Goal: Communication & Community: Ask a question

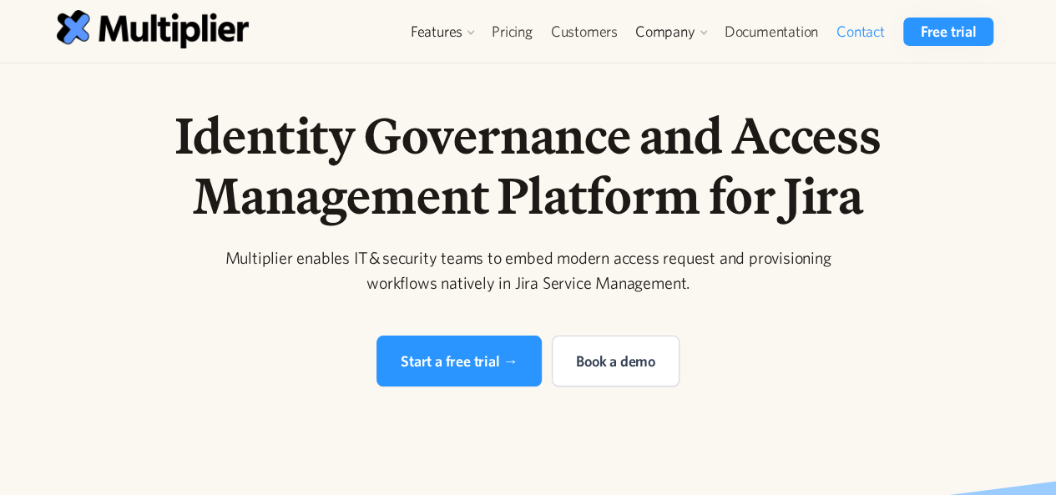
click at [855, 27] on link "Contact" at bounding box center [860, 32] width 67 height 28
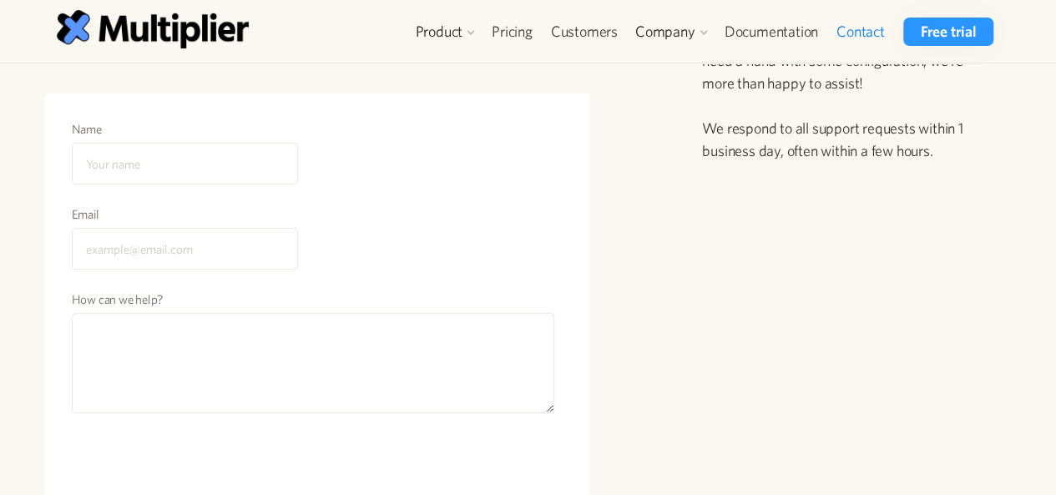
click at [138, 155] on input "Name" at bounding box center [185, 164] width 226 height 42
type input "Daniel Edwards"
type input "danieledwards.web6@gmail.com"
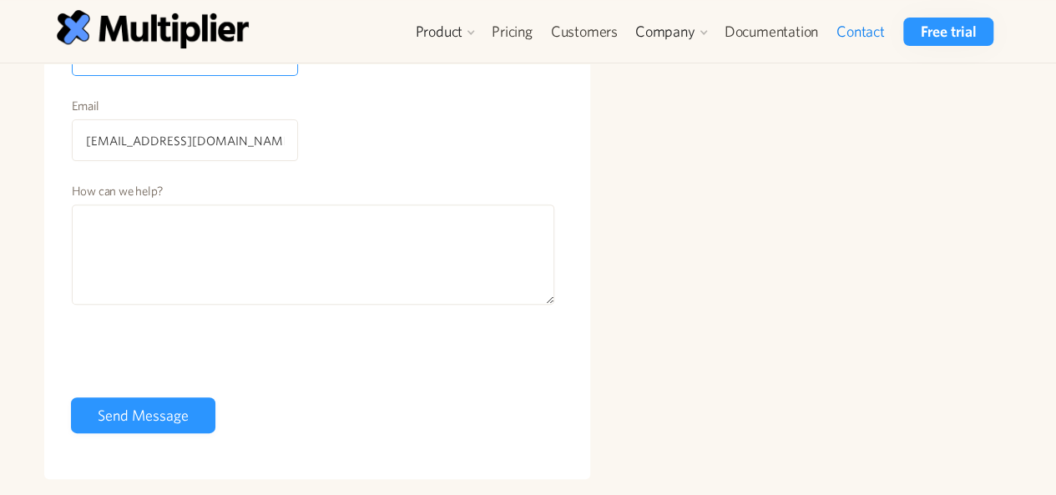
scroll to position [250, 0]
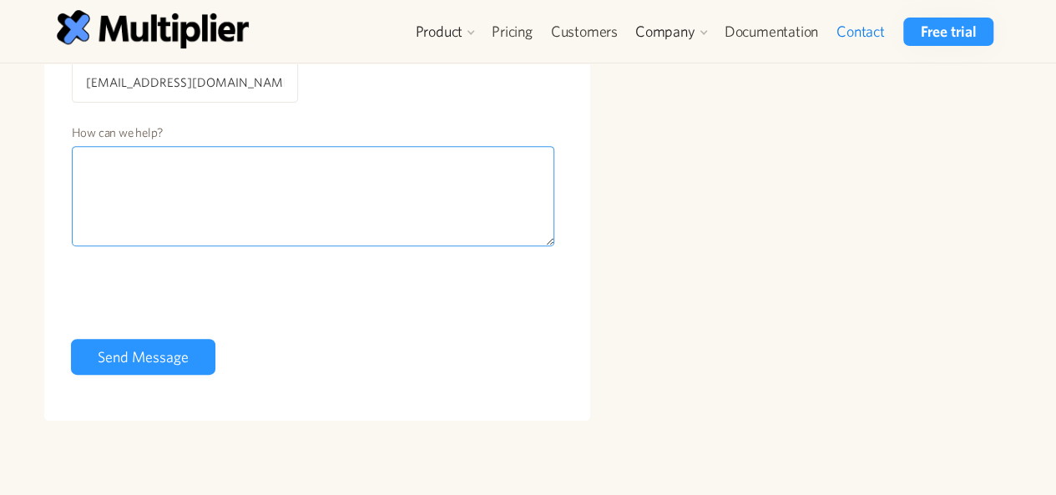
click at [189, 230] on textarea "How can we help?" at bounding box center [313, 196] width 483 height 100
paste textarea "Hello, Following the completion of your website, we conducted a quick backend c…"
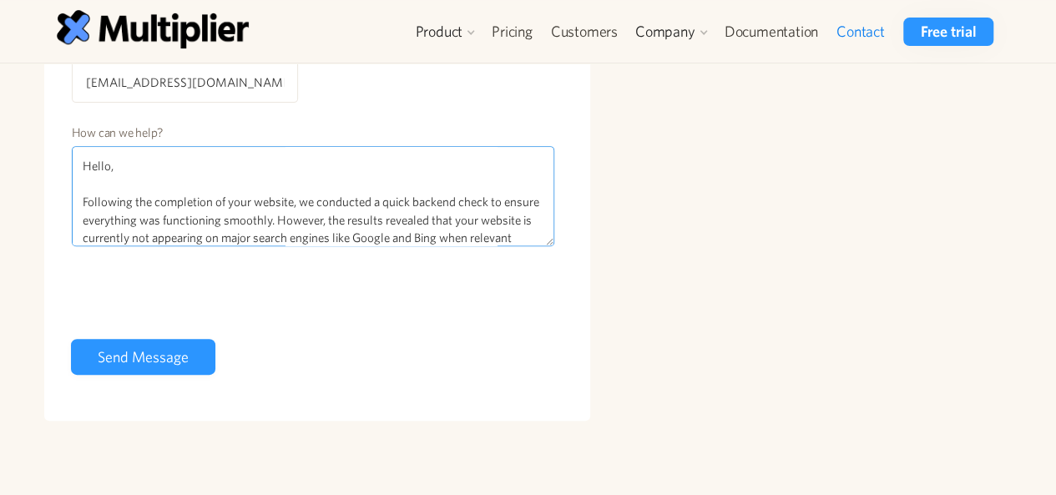
scroll to position [214, 0]
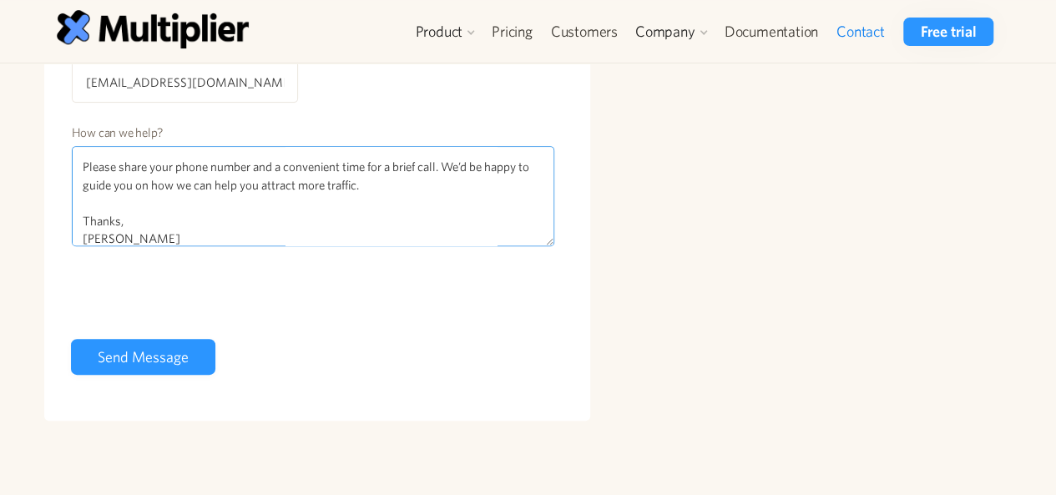
type textarea "Hello, Following the completion of your website, we conducted a quick backend c…"
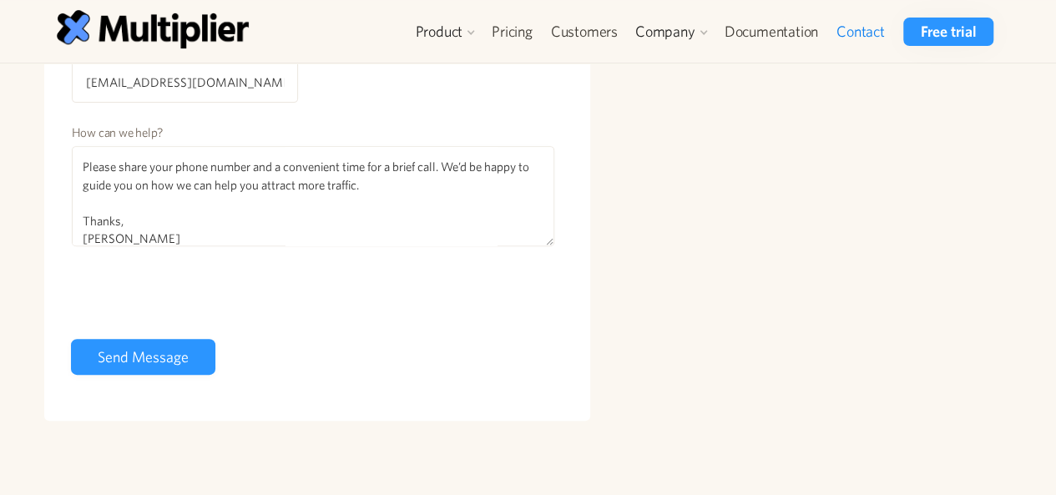
click at [177, 371] on form "Name Daniel Edwards Email danieledwards.web6@gmail.com How can we help? Hello, …" at bounding box center [317, 167] width 493 height 428
click at [175, 359] on input "Send Message" at bounding box center [143, 357] width 144 height 36
type input "Please wait..."
